Goal: Information Seeking & Learning: Understand process/instructions

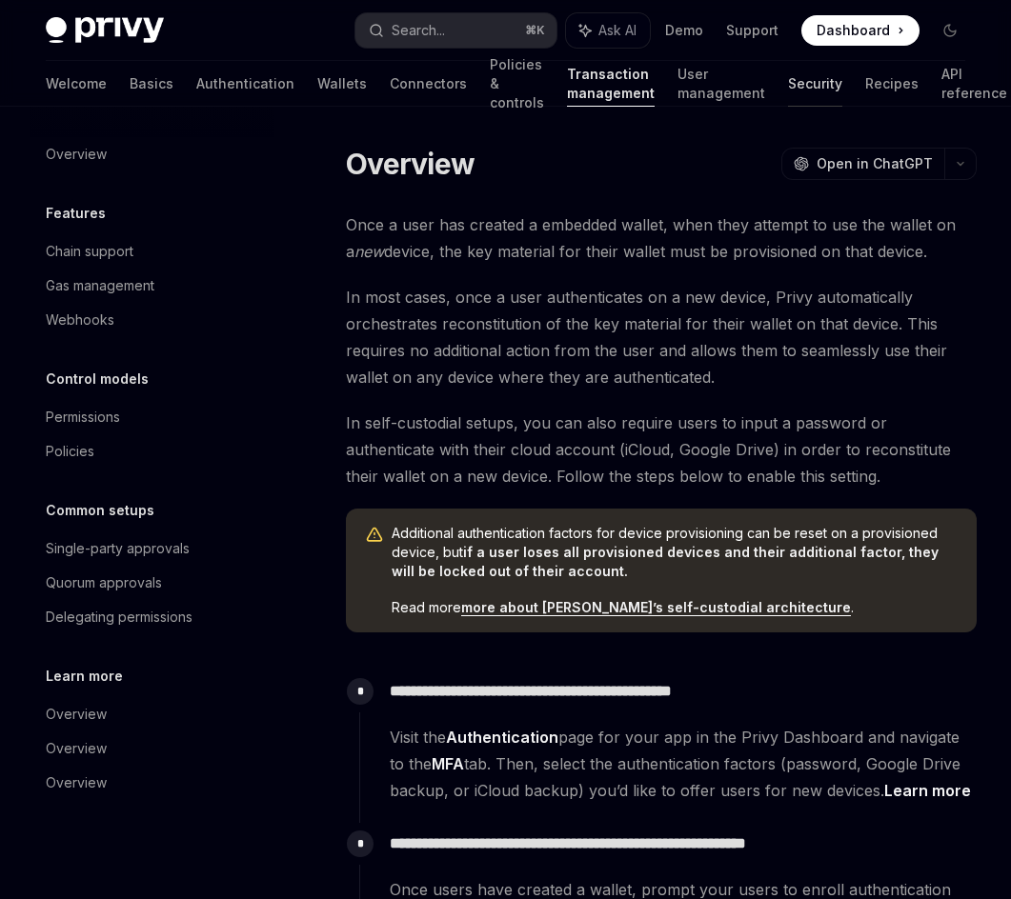
click at [788, 96] on link "Security" at bounding box center [815, 84] width 54 height 46
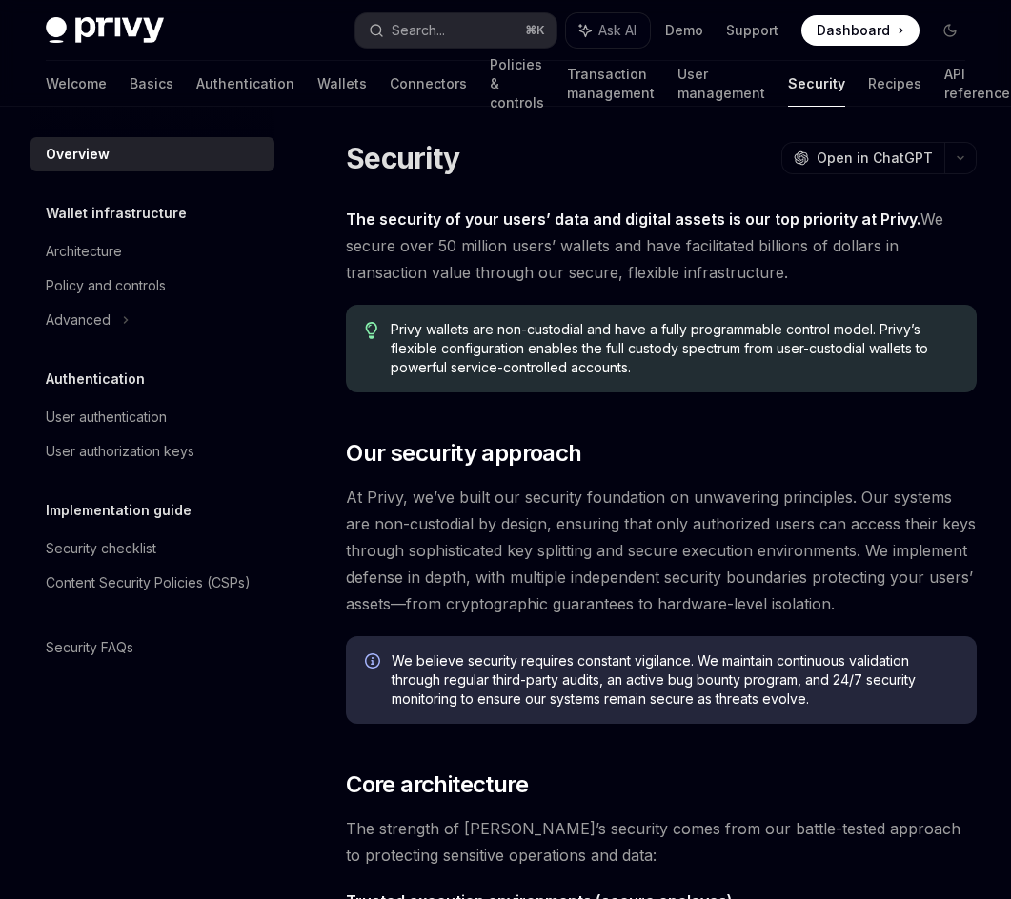
scroll to position [7, 0]
click at [196, 80] on link "Authentication" at bounding box center [245, 84] width 98 height 46
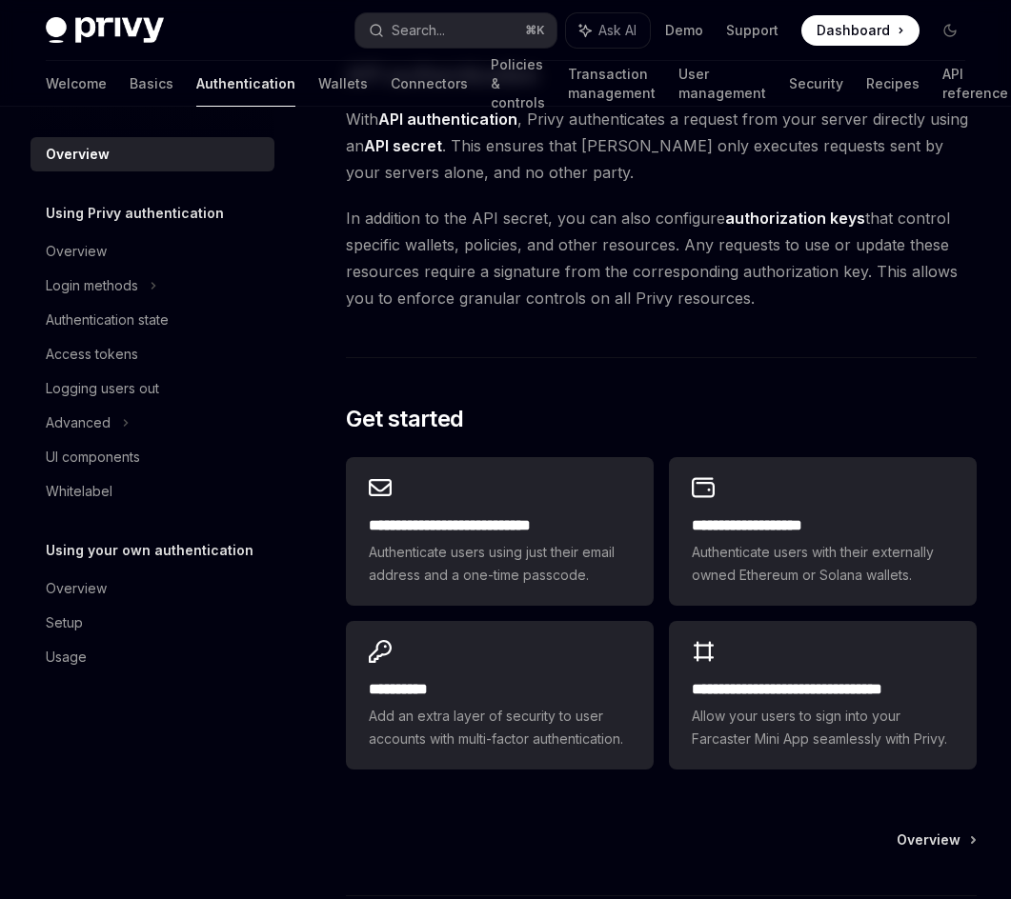
scroll to position [1363, 0]
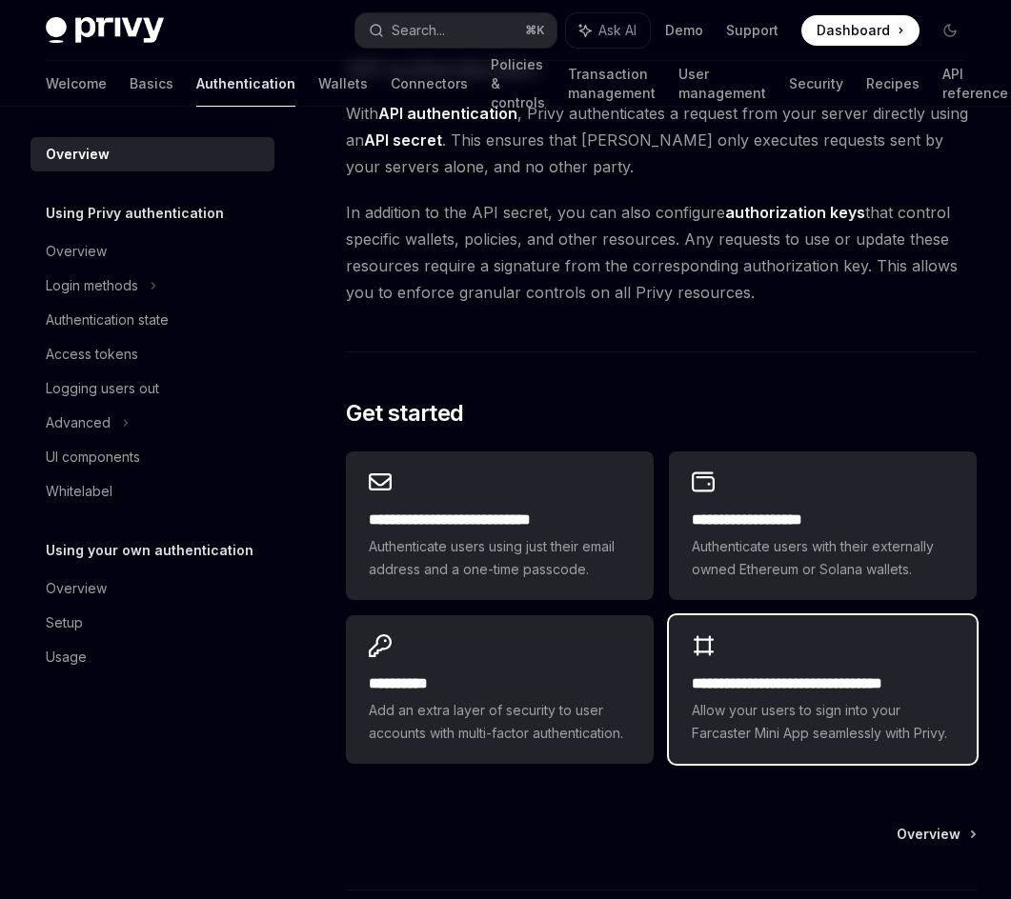
click at [776, 673] on h2 "**********" at bounding box center [823, 684] width 262 height 23
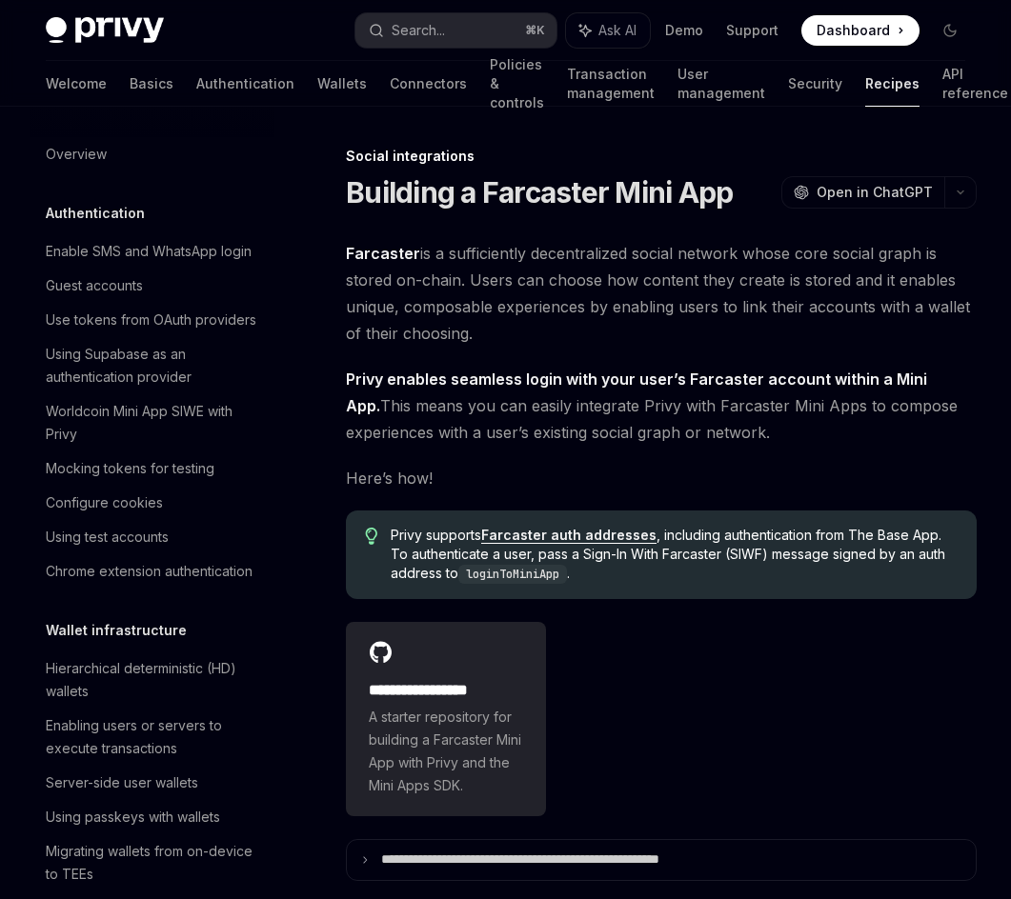
scroll to position [1143, 0]
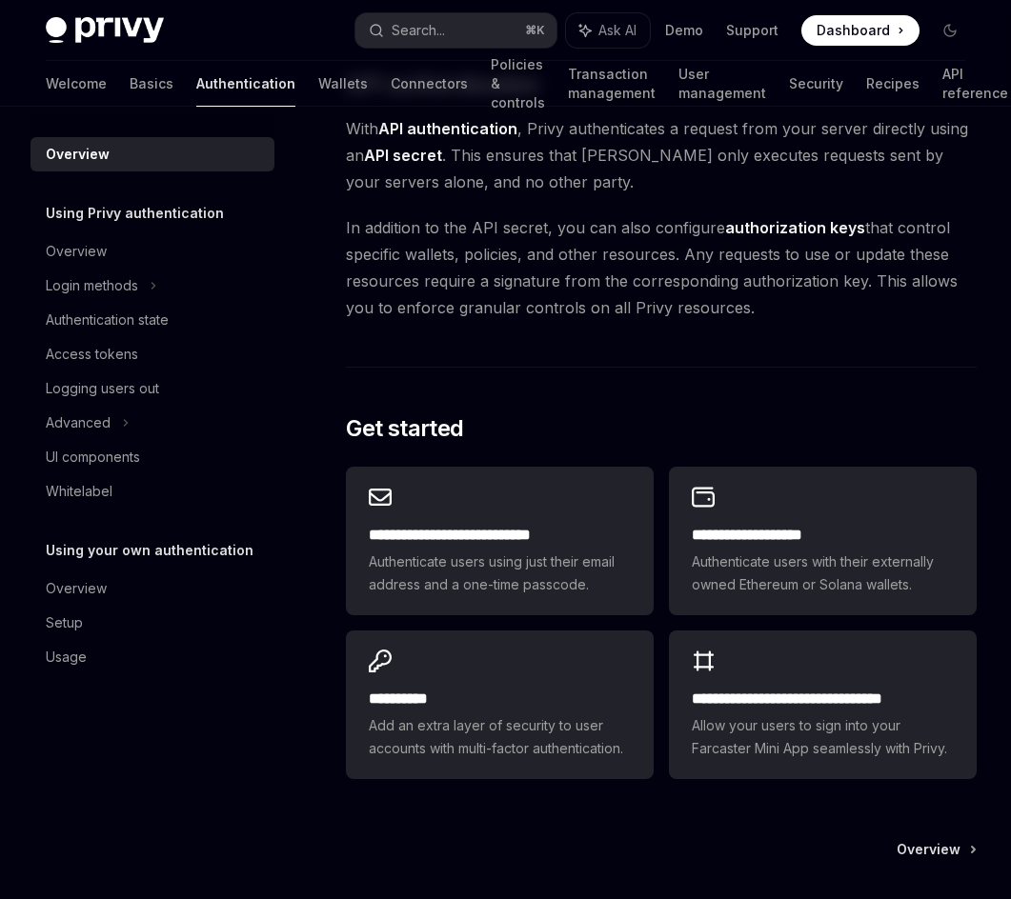
scroll to position [1363, 0]
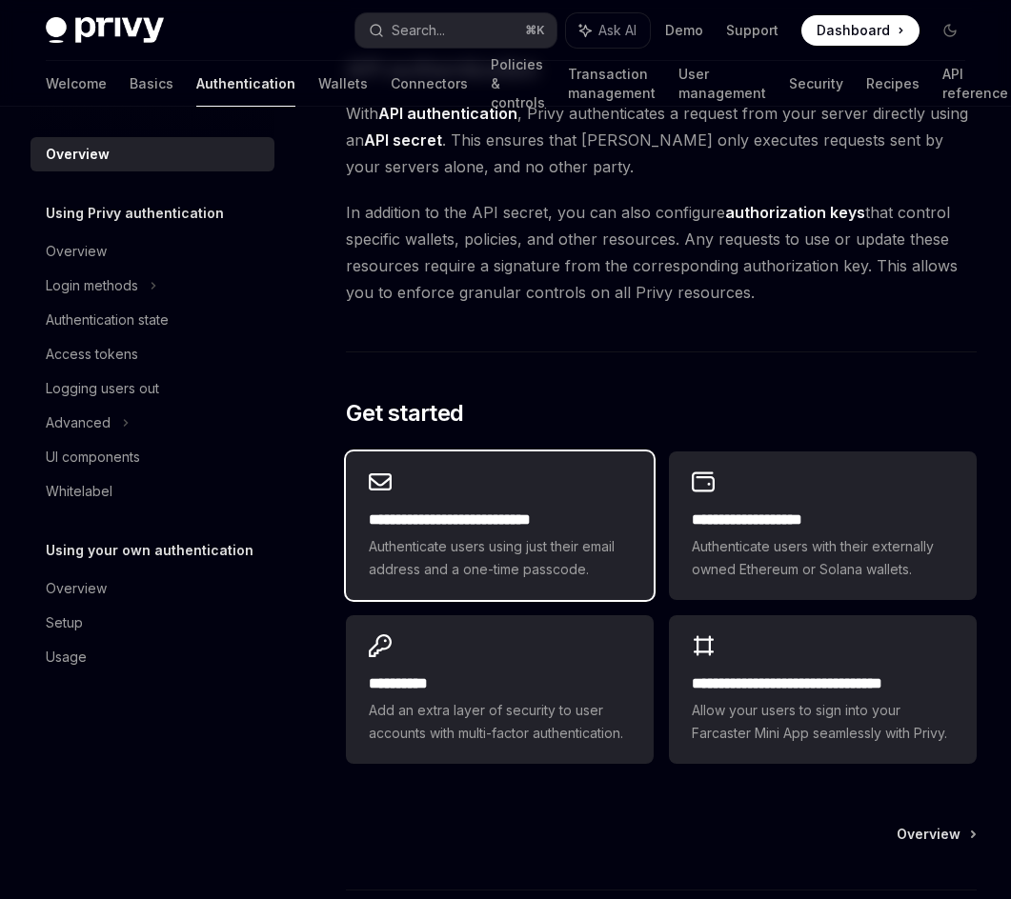
click at [537, 499] on div "**********" at bounding box center [500, 526] width 308 height 149
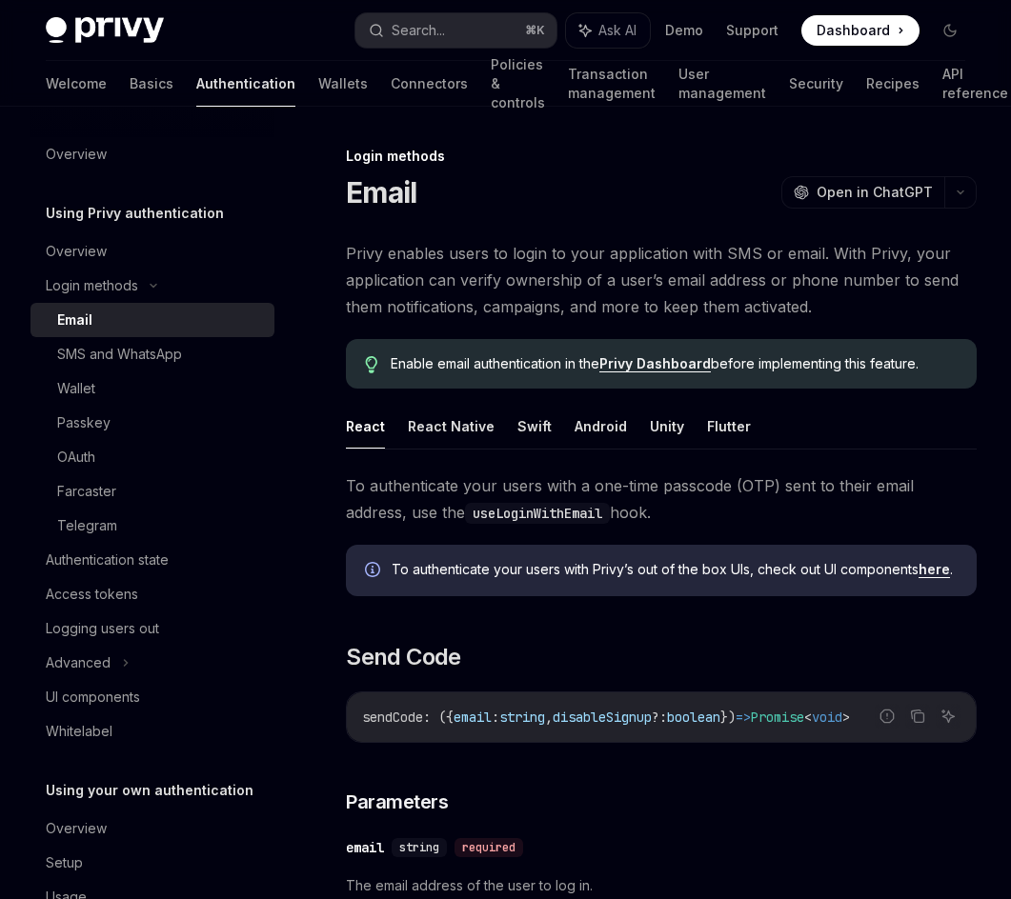
scroll to position [11, 0]
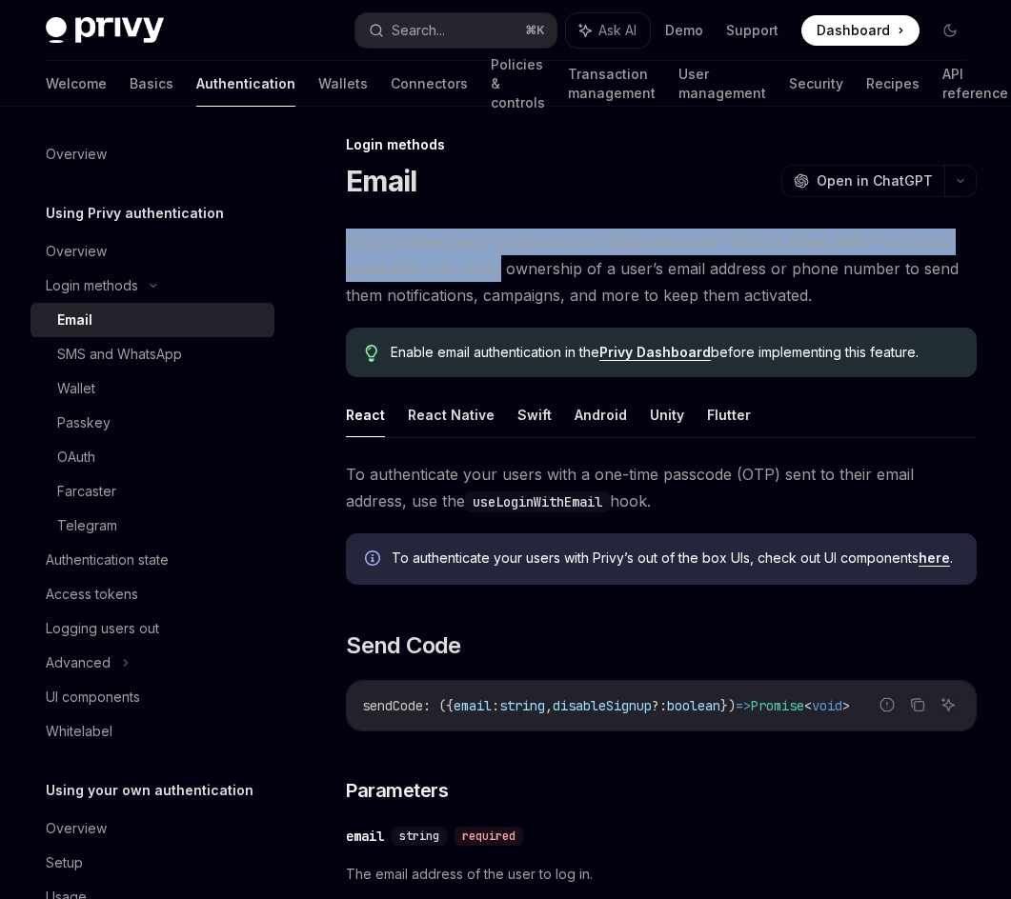
drag, startPoint x: 338, startPoint y: 239, endPoint x: 498, endPoint y: 272, distance: 163.3
click at [498, 272] on span "Privy enables users to login to your application with SMS or email. With Privy,…" at bounding box center [661, 269] width 631 height 80
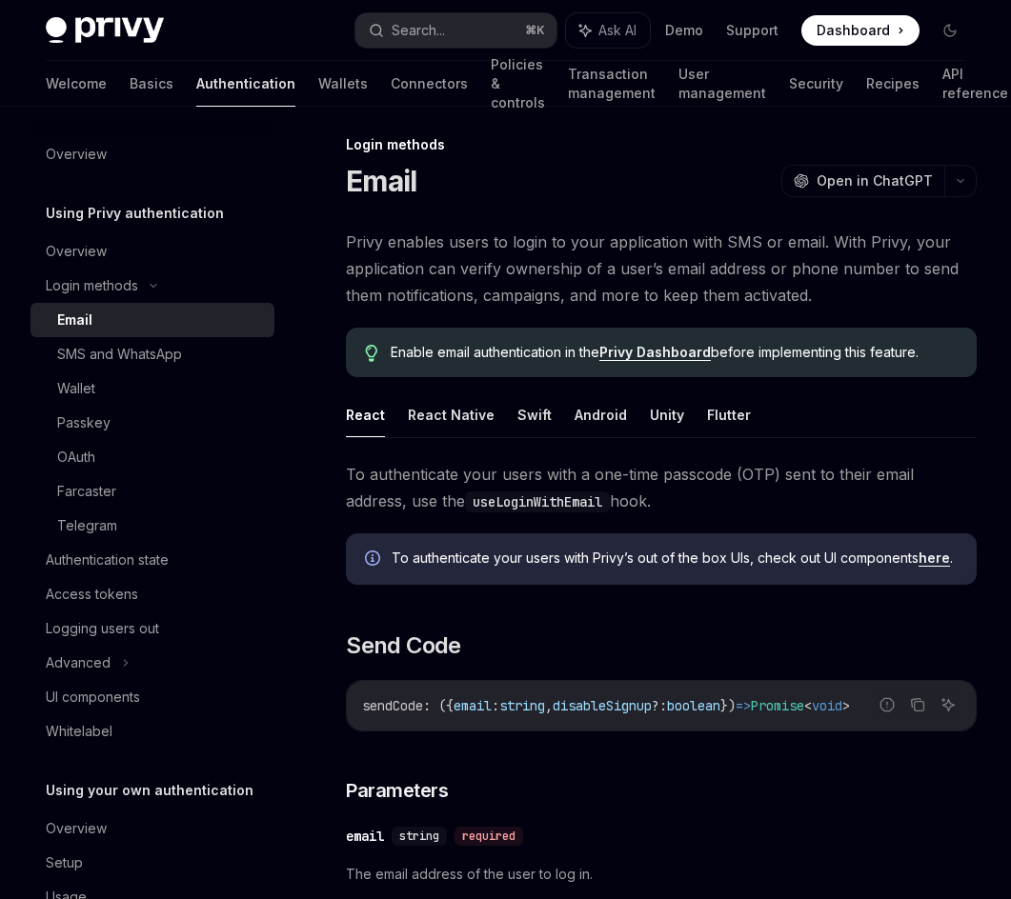
click at [482, 261] on span "Privy enables users to login to your application with SMS or email. With Privy,…" at bounding box center [661, 269] width 631 height 80
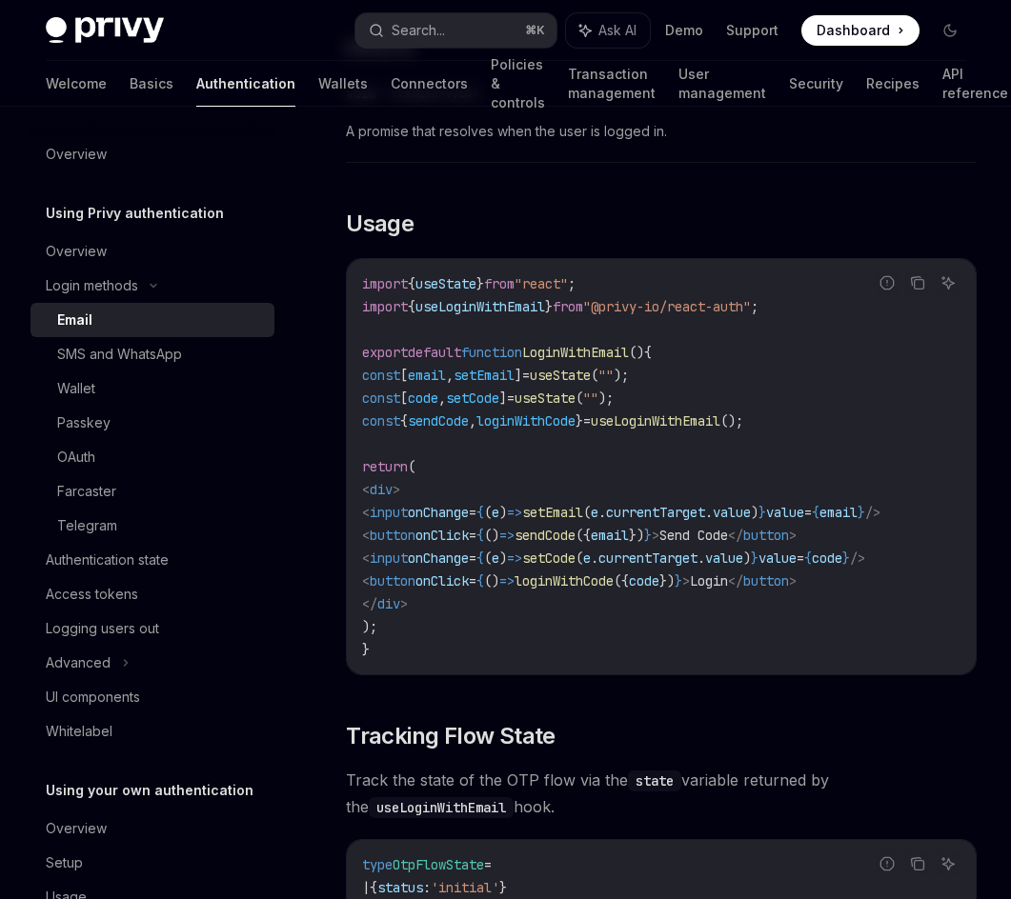
scroll to position [1539, 0]
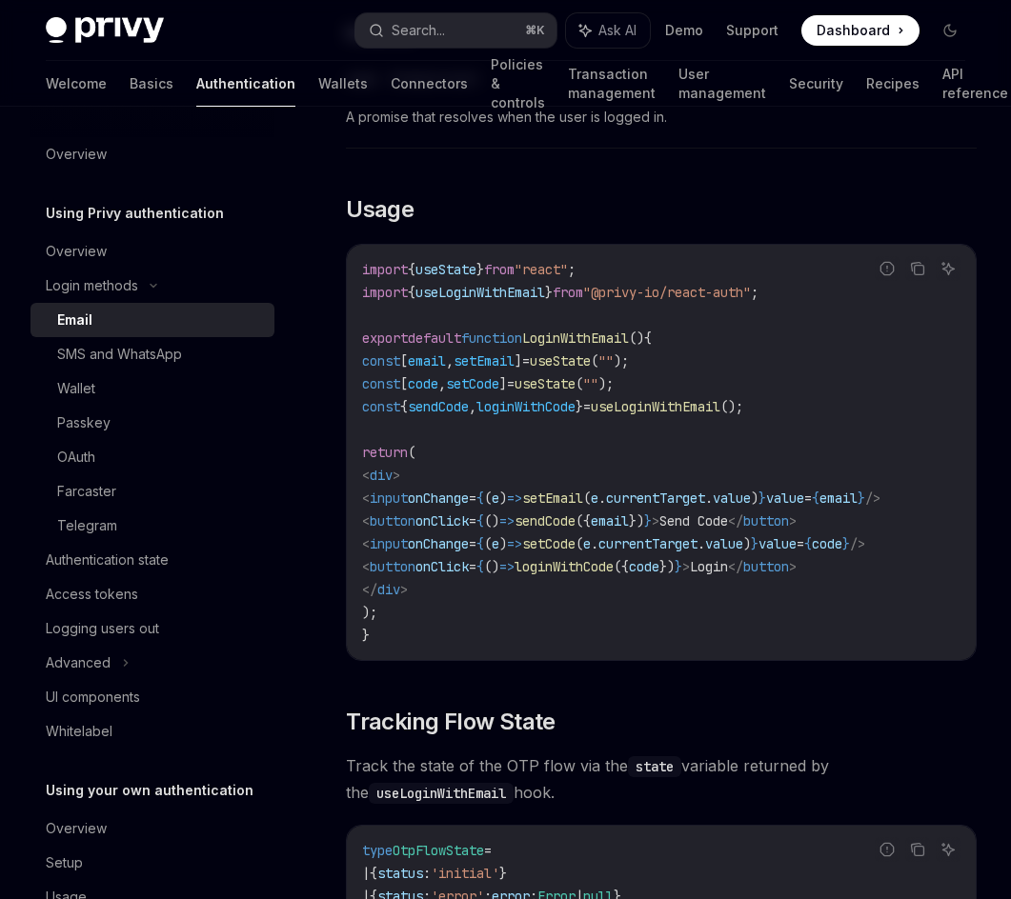
click at [719, 406] on span "useLoginWithEmail" at bounding box center [656, 406] width 130 height 17
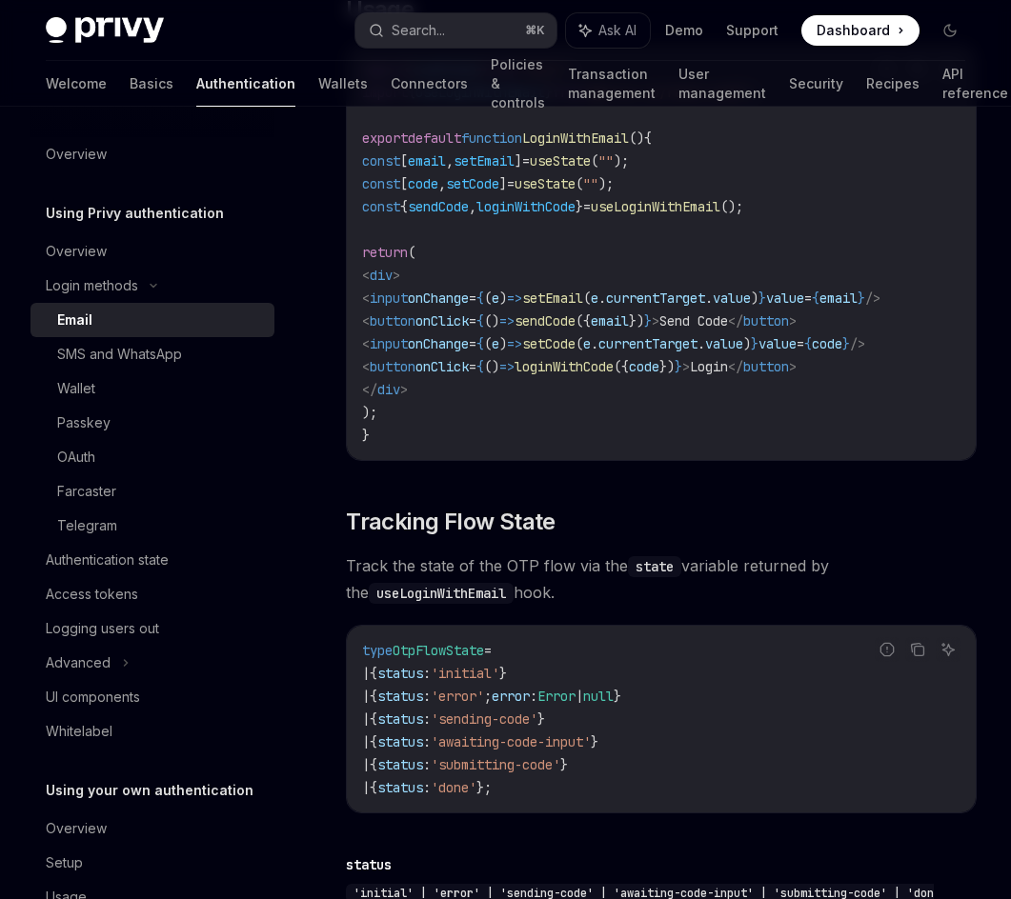
click at [514, 414] on code "import { useState } from "react" ; import { useLoginWithEmail } from "@privy-io…" at bounding box center [661, 252] width 598 height 389
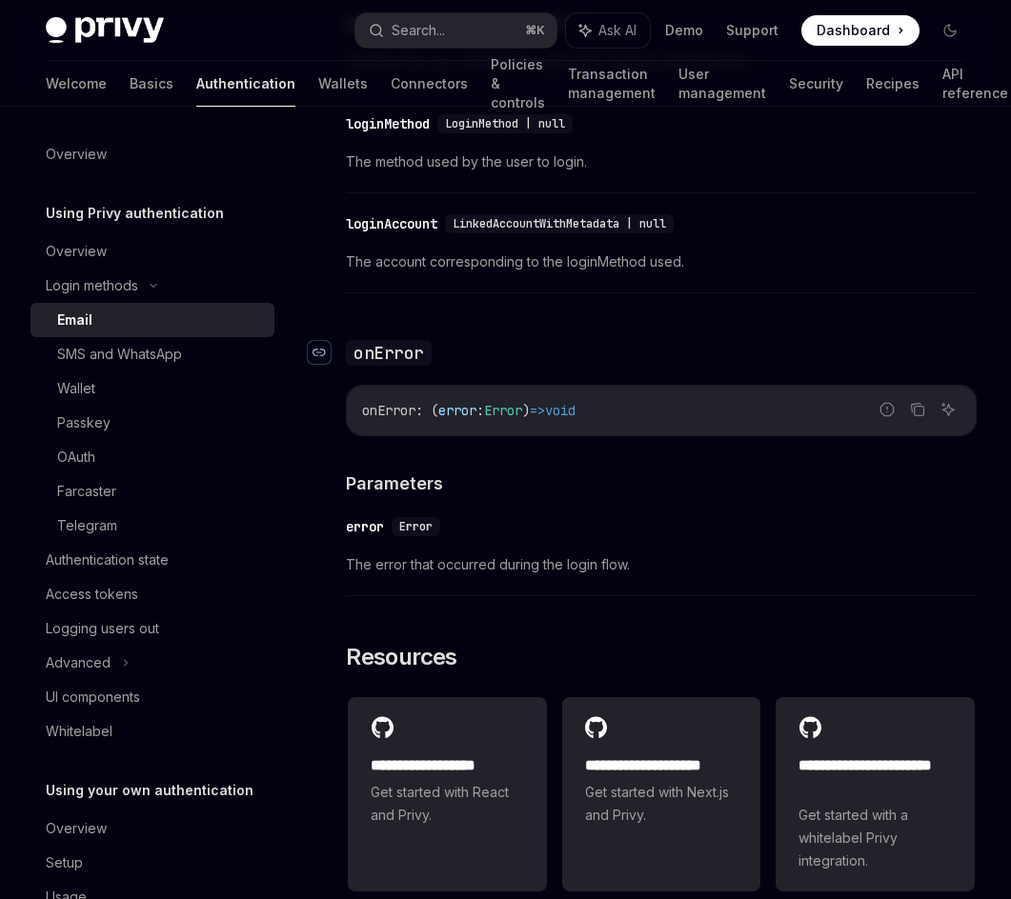
scroll to position [3521, 0]
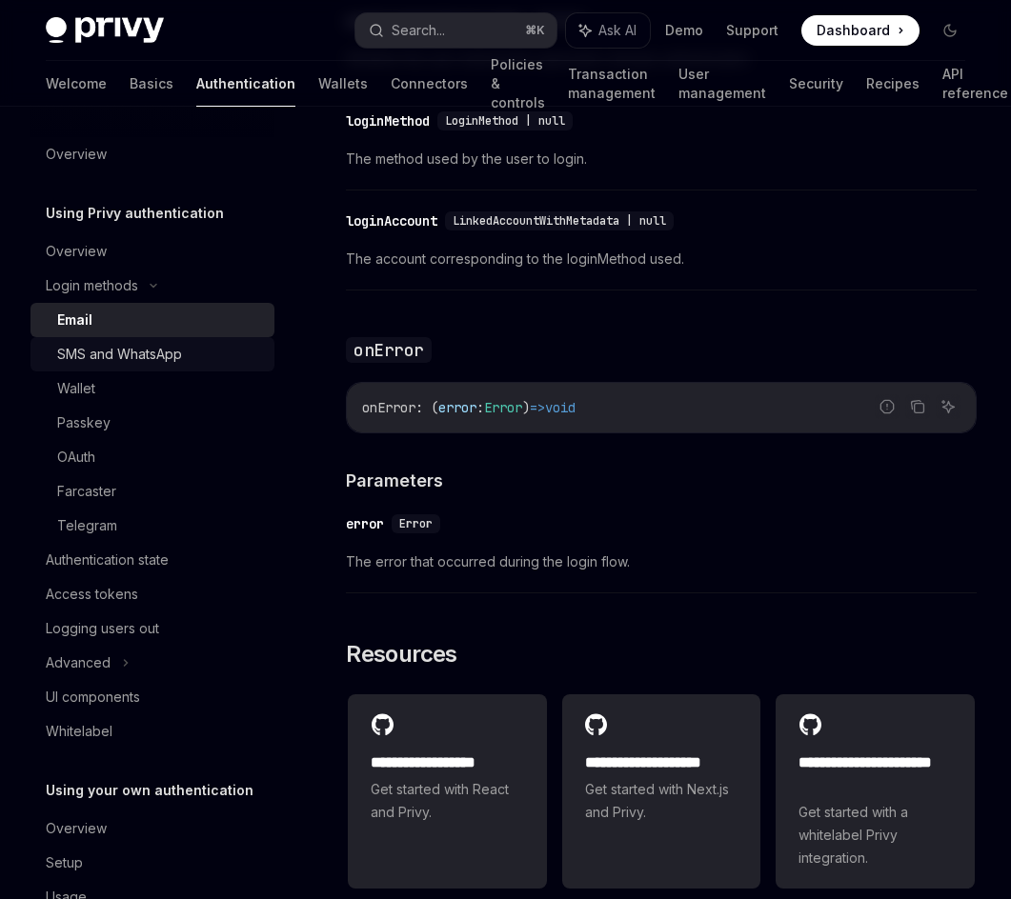
click at [180, 344] on div "SMS and WhatsApp" at bounding box center [119, 354] width 125 height 23
type textarea "*"
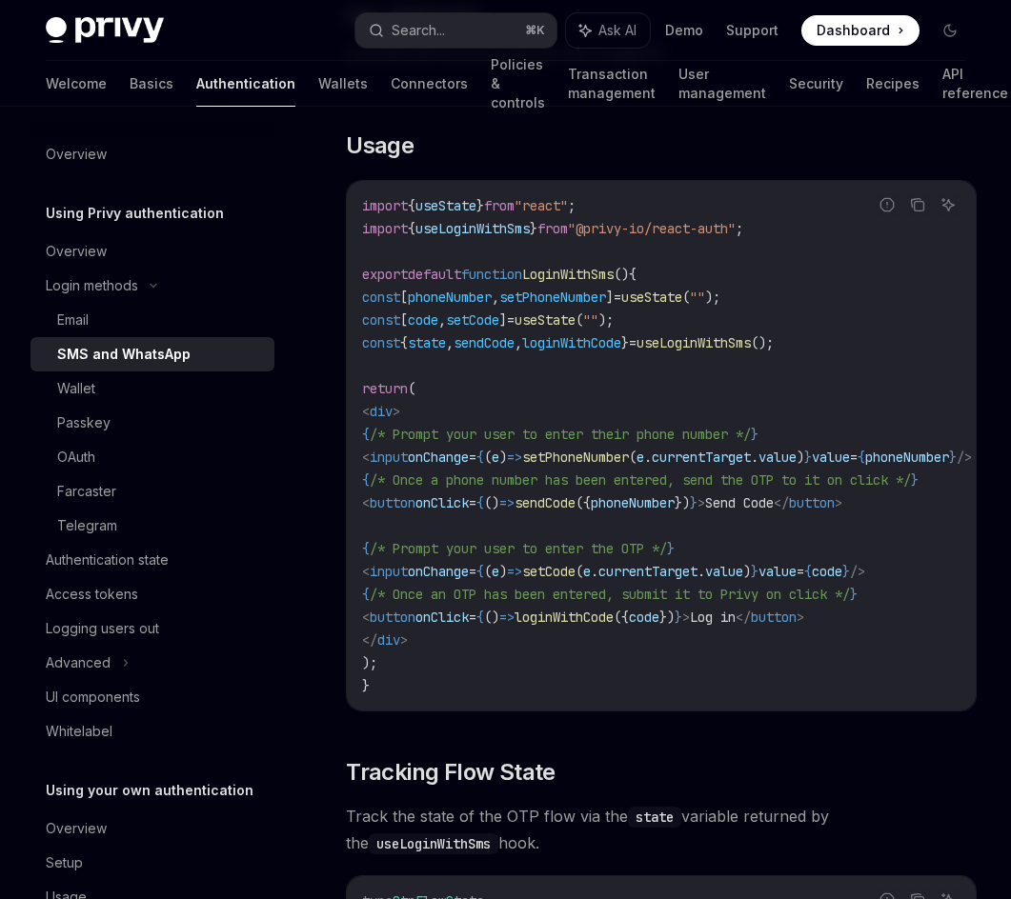
scroll to position [2432, 0]
